Goal: Use online tool/utility: Utilize a website feature to perform a specific function

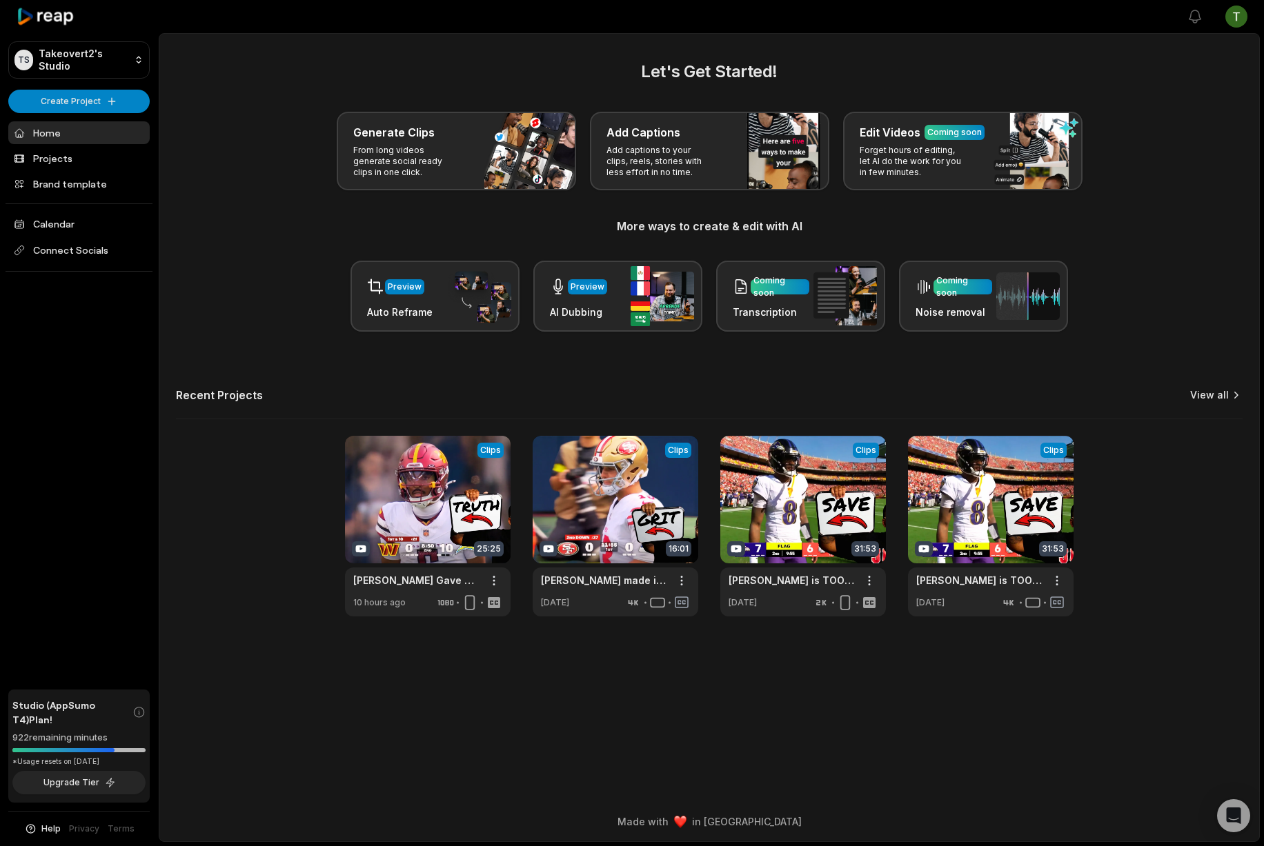
click at [1224, 393] on link "View all" at bounding box center [1209, 395] width 39 height 14
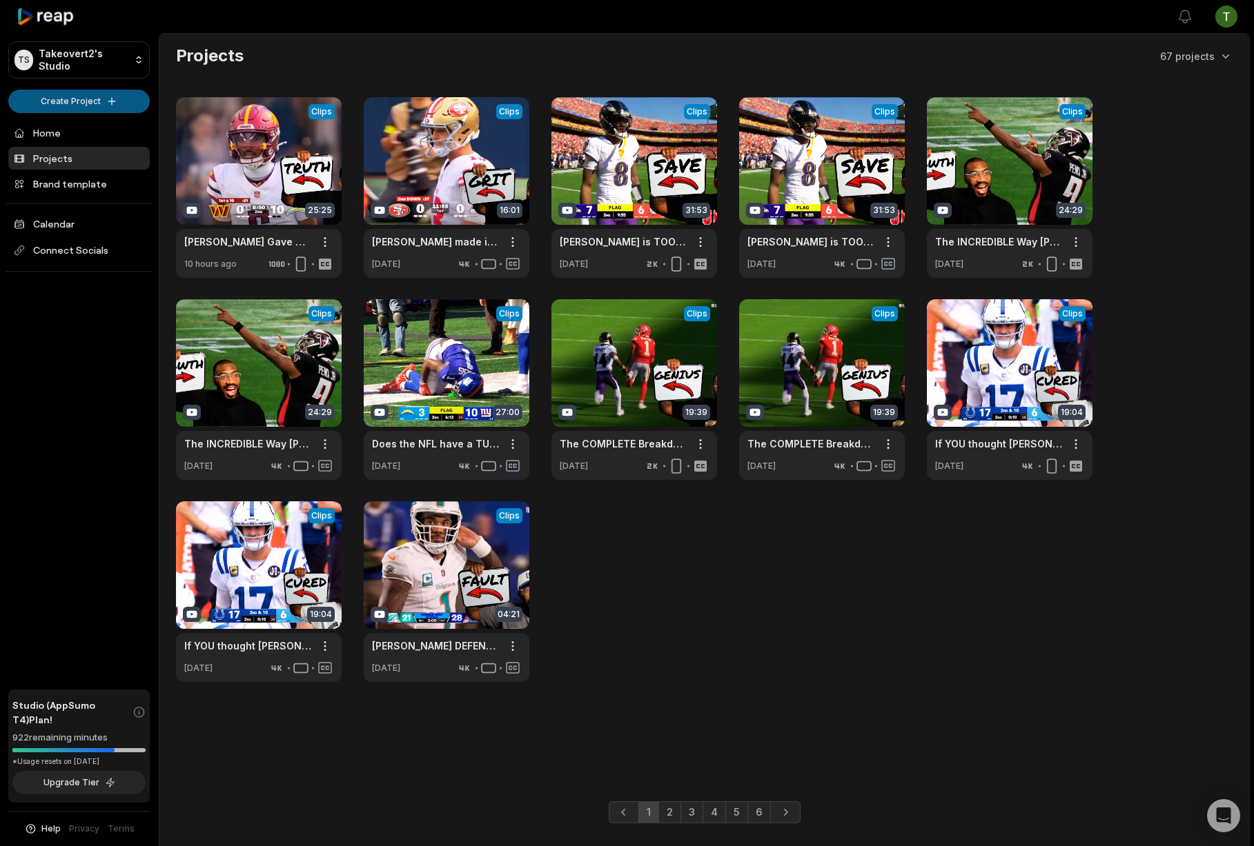
click at [104, 97] on html "TS Takeovert2's Studio Create Project Home Projects Brand template Calendar Con…" at bounding box center [627, 423] width 1254 height 846
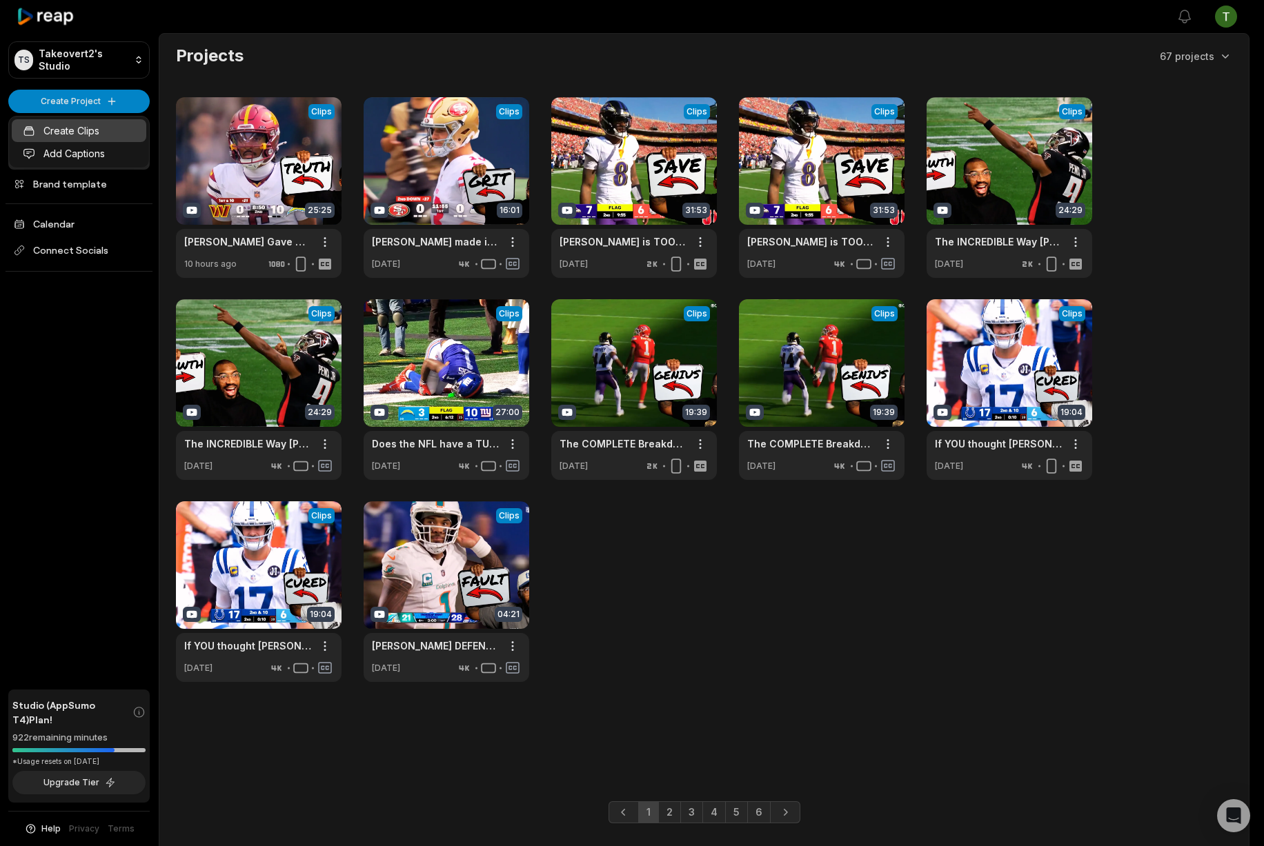
click at [79, 124] on link "Create Clips" at bounding box center [79, 130] width 135 height 23
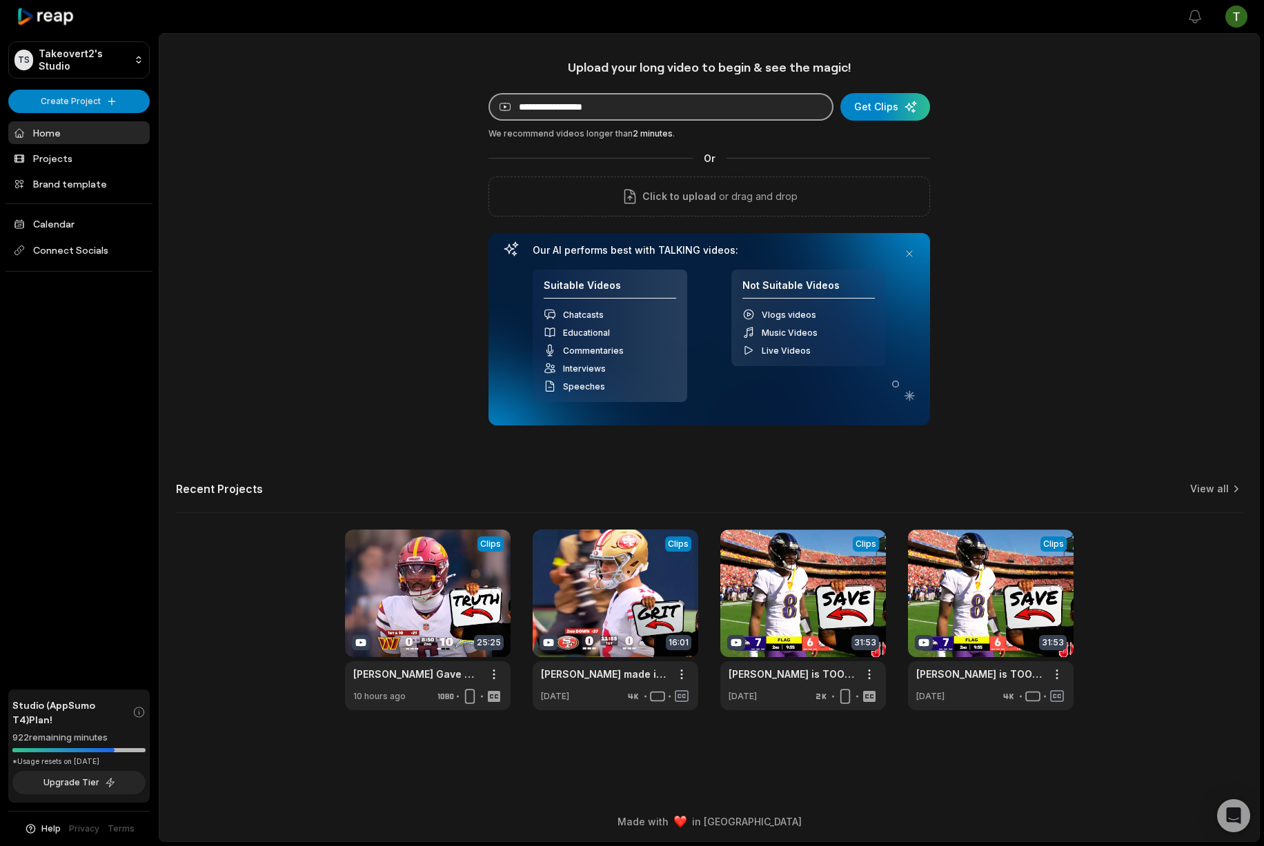
click at [628, 107] on input at bounding box center [660, 107] width 345 height 28
paste input "**********"
type input "**********"
click at [892, 104] on div "submit" at bounding box center [885, 107] width 90 height 28
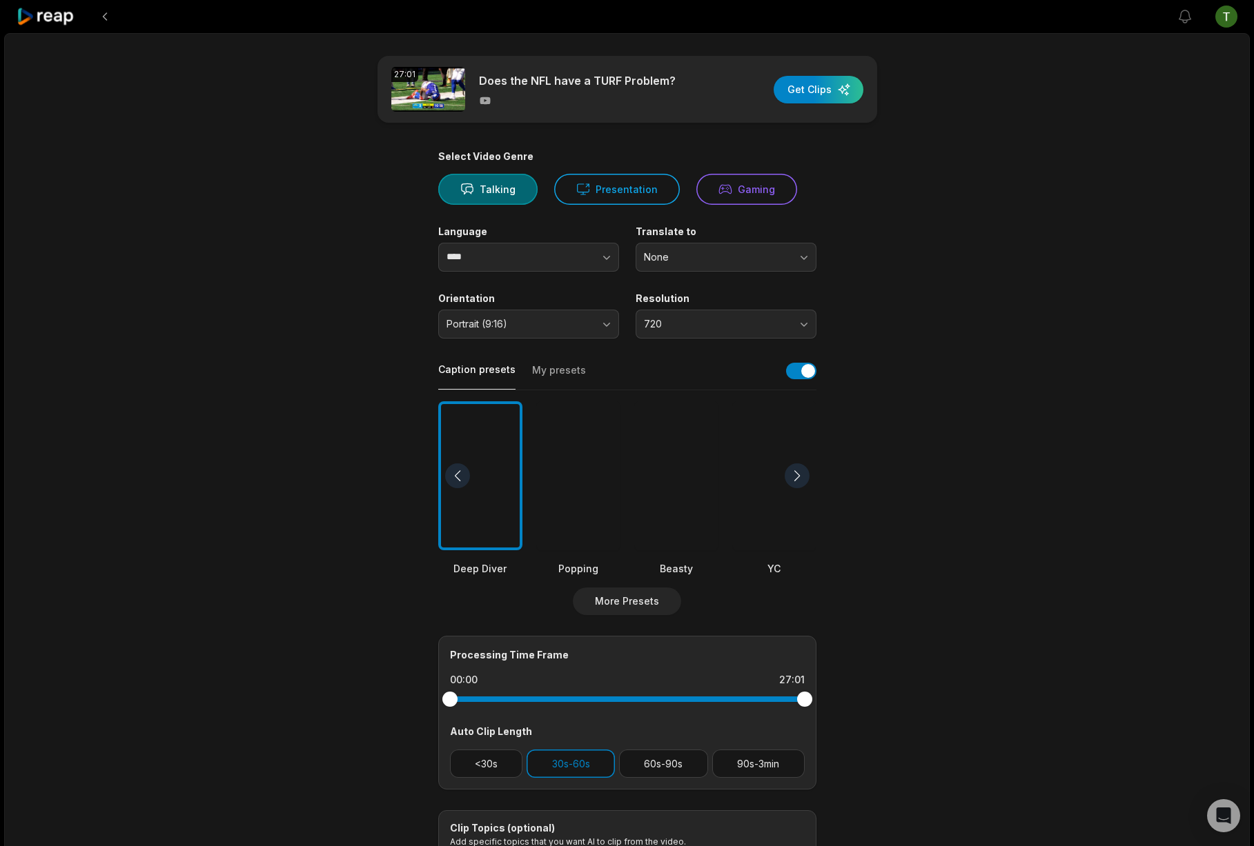
click at [693, 433] on div at bounding box center [676, 477] width 84 height 150
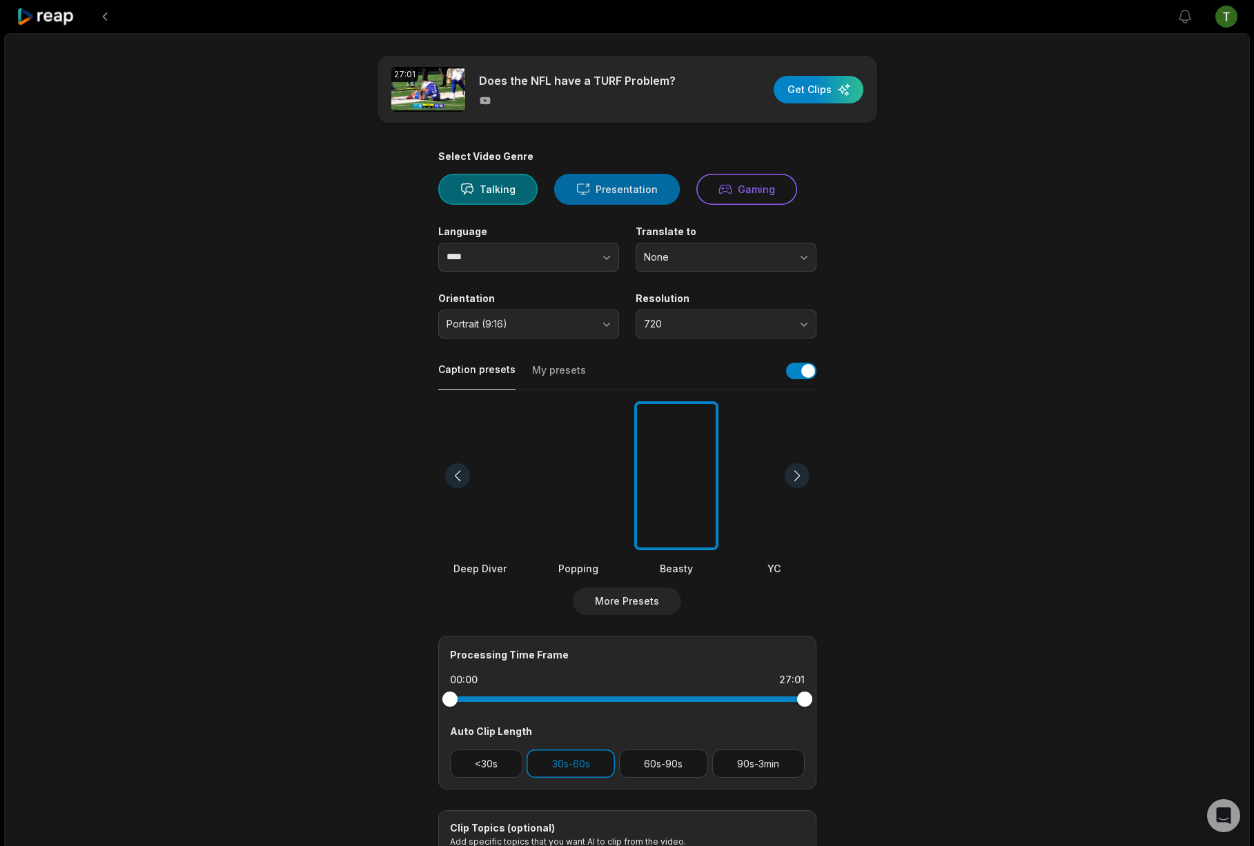
click at [602, 179] on button "Presentation" at bounding box center [617, 189] width 126 height 31
click at [729, 331] on button "720" at bounding box center [725, 324] width 181 height 29
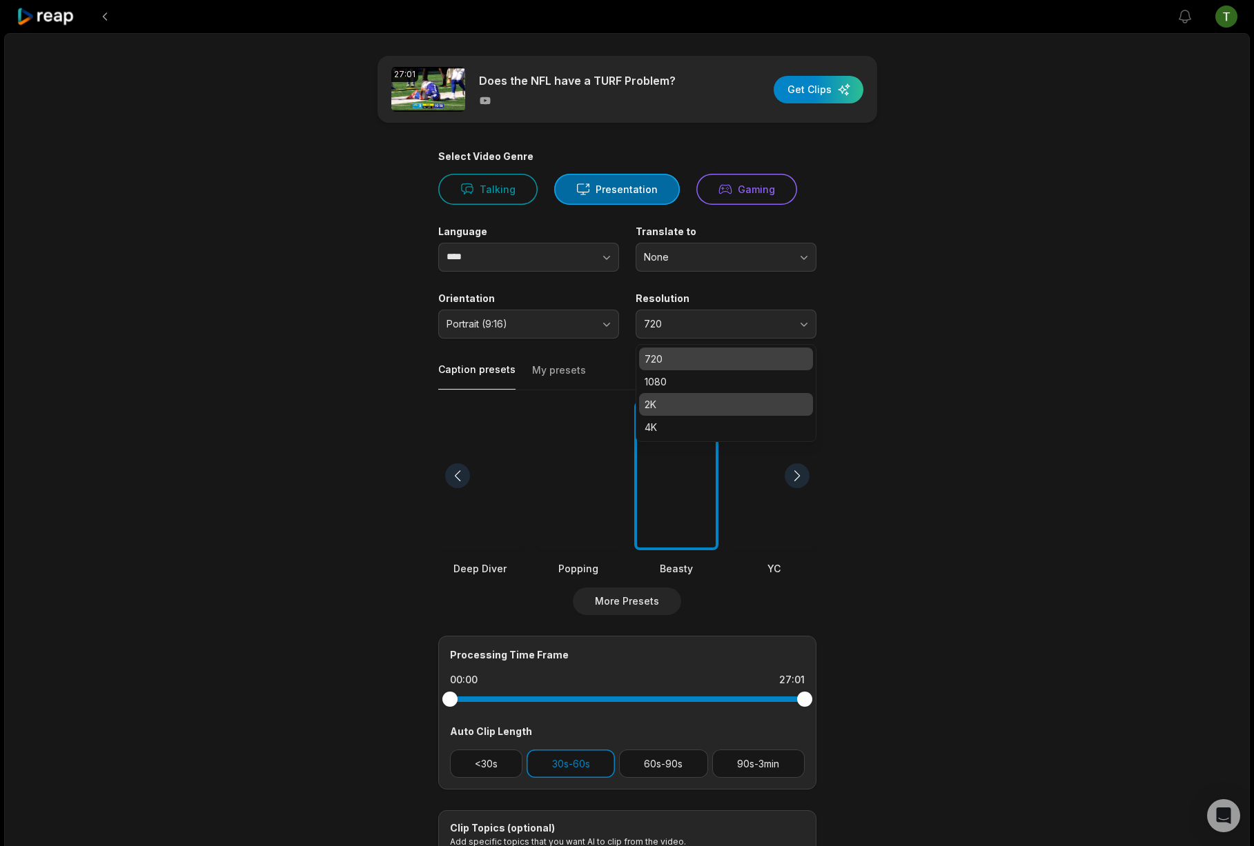
click at [703, 409] on p "2K" at bounding box center [725, 404] width 163 height 14
click at [557, 375] on button "My presets" at bounding box center [559, 377] width 54 height 26
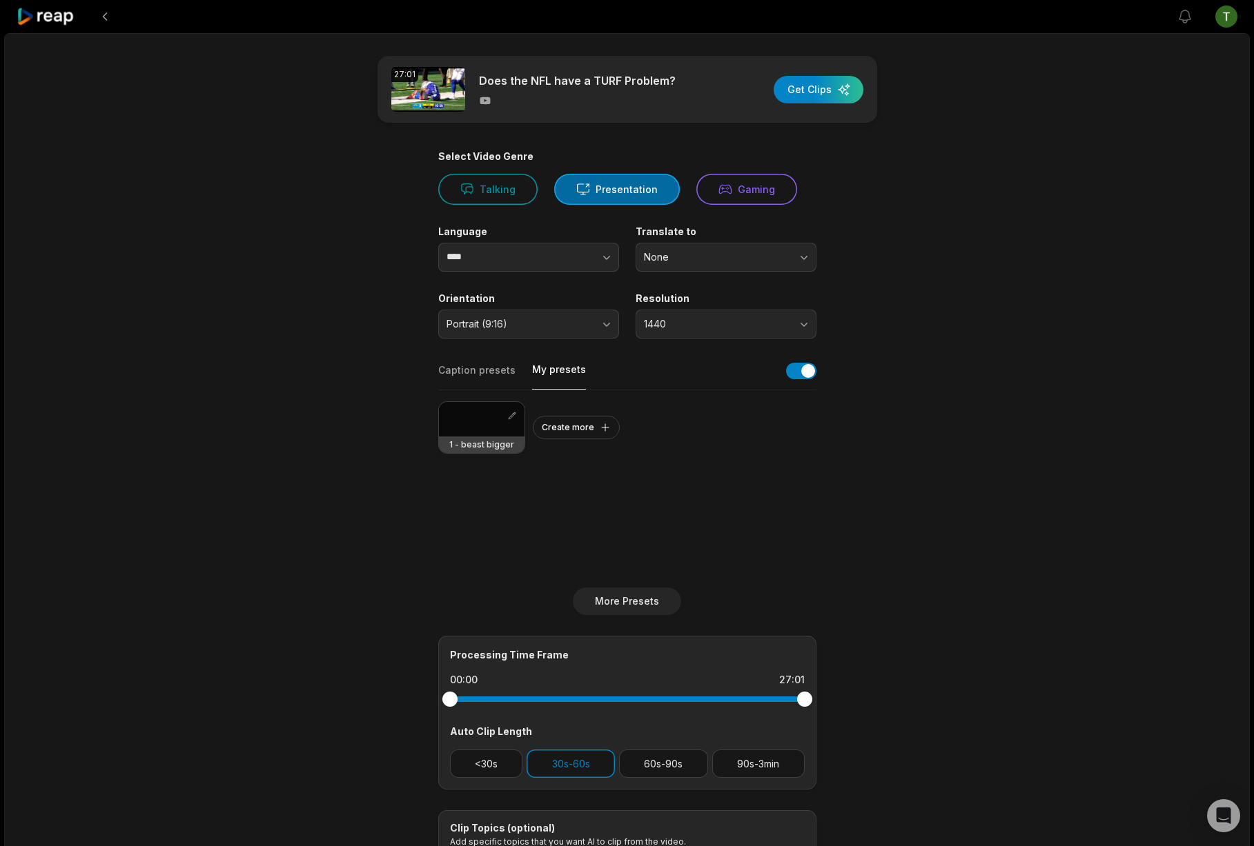
click at [469, 424] on div at bounding box center [482, 419] width 86 height 34
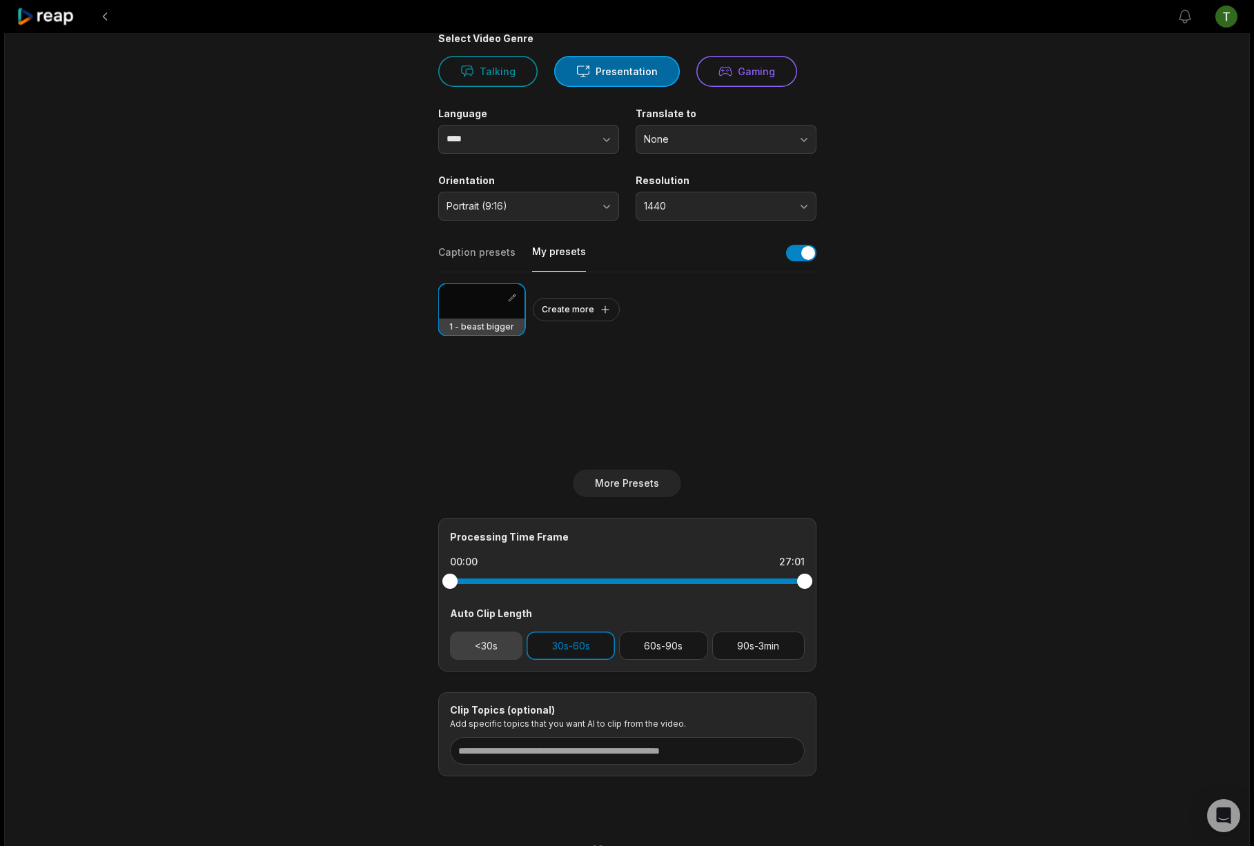
click at [482, 649] on button "<30s" at bounding box center [486, 646] width 73 height 28
click at [560, 646] on button "30s-60s" at bounding box center [570, 646] width 88 height 28
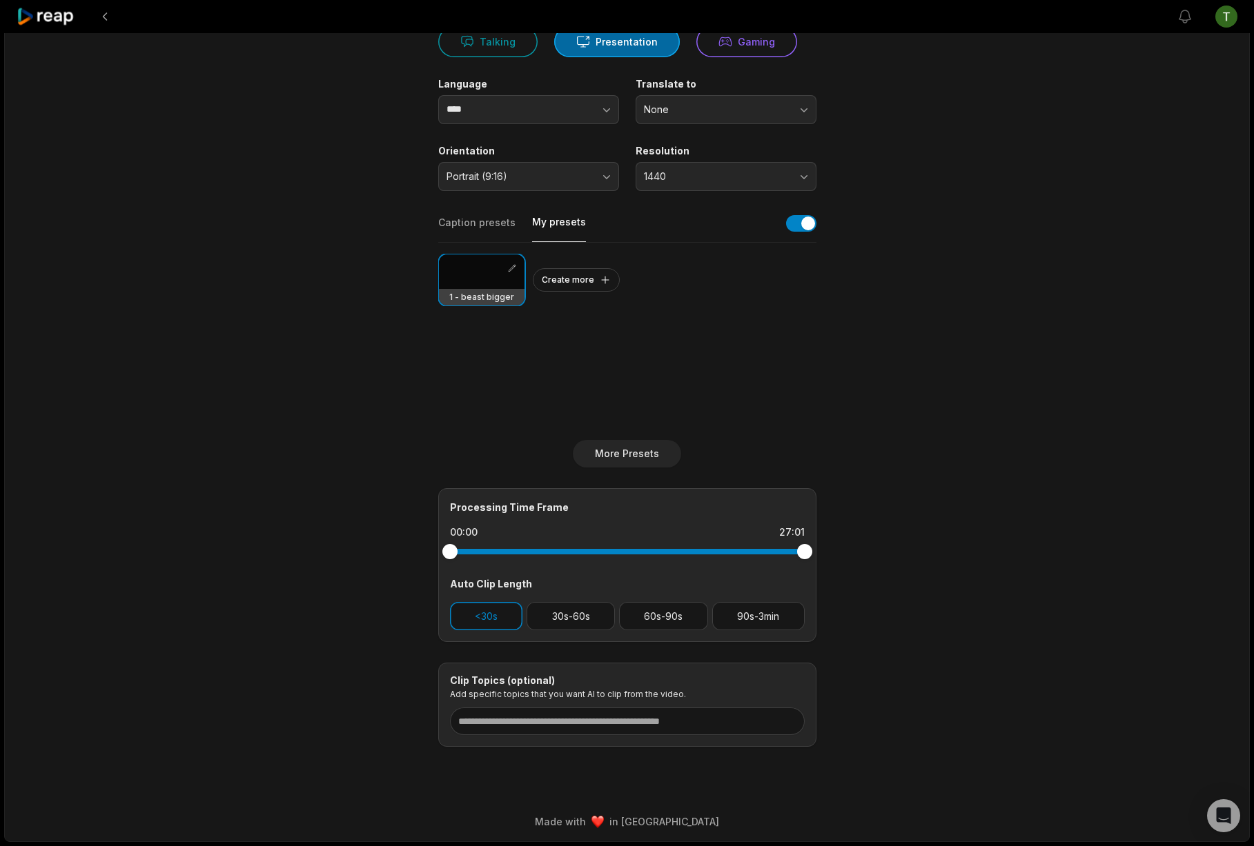
scroll to position [0, 0]
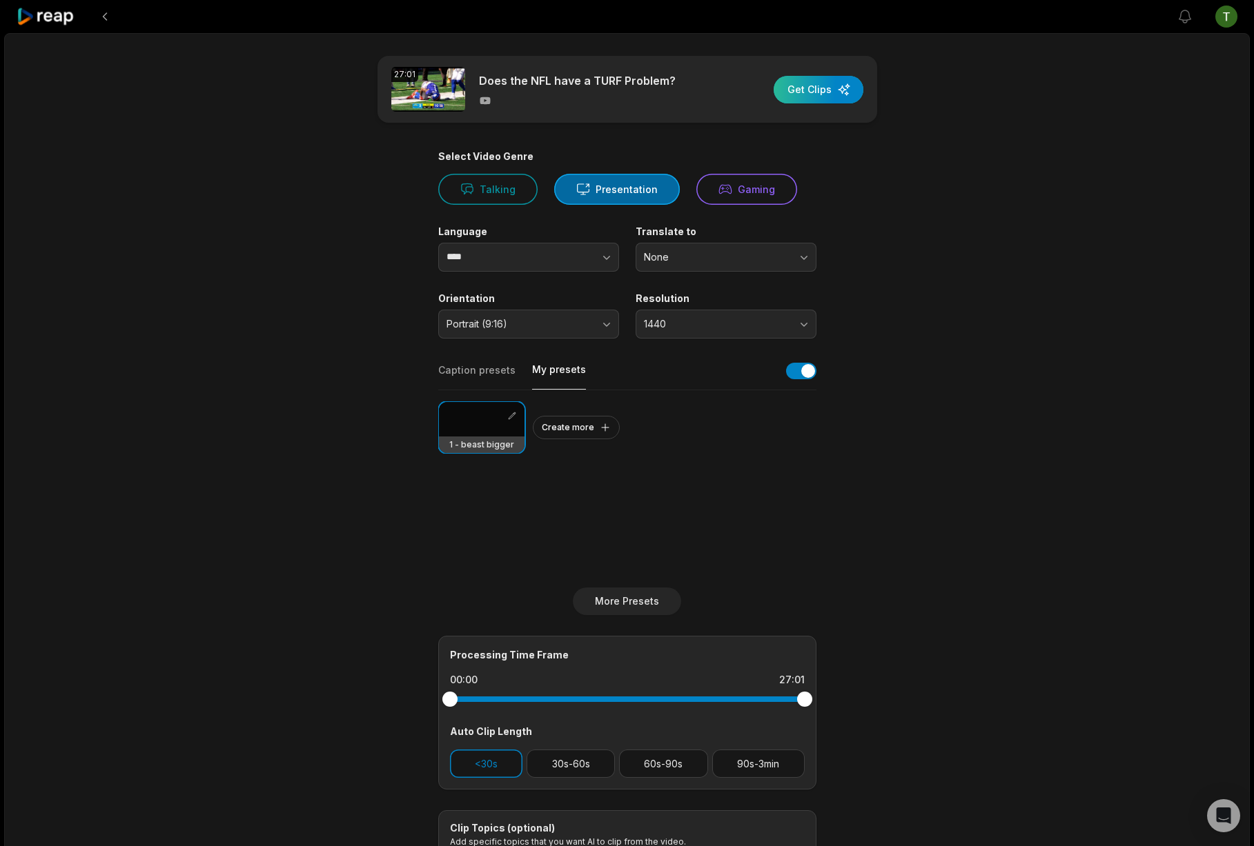
click at [840, 83] on div "button" at bounding box center [818, 90] width 90 height 28
